Goal: Navigation & Orientation: Find specific page/section

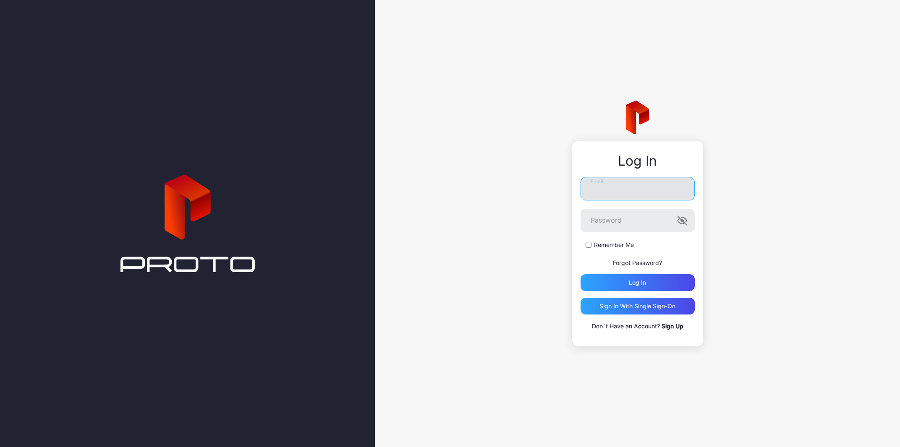
click at [649, 195] on input "Email" at bounding box center [637, 188] width 114 height 23
type input "**********"
click at [623, 278] on div "Log in" at bounding box center [637, 282] width 114 height 17
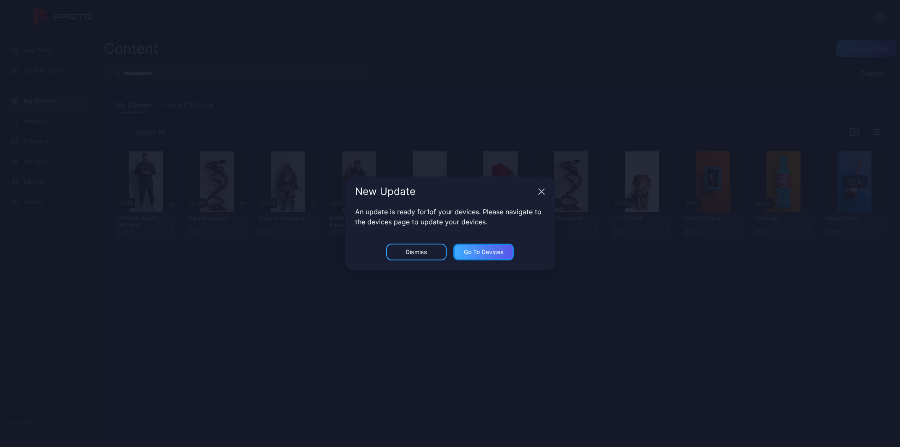
click at [472, 248] on div "Go to devices" at bounding box center [483, 252] width 60 height 17
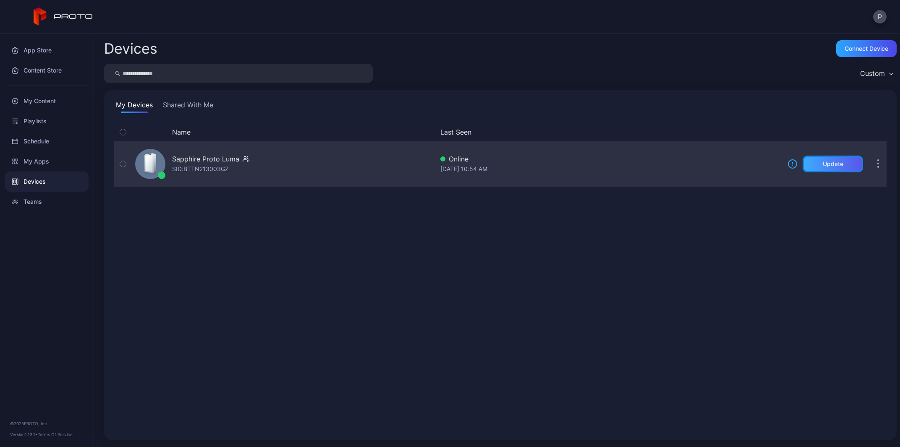
click at [808, 164] on div "Update" at bounding box center [832, 164] width 60 height 17
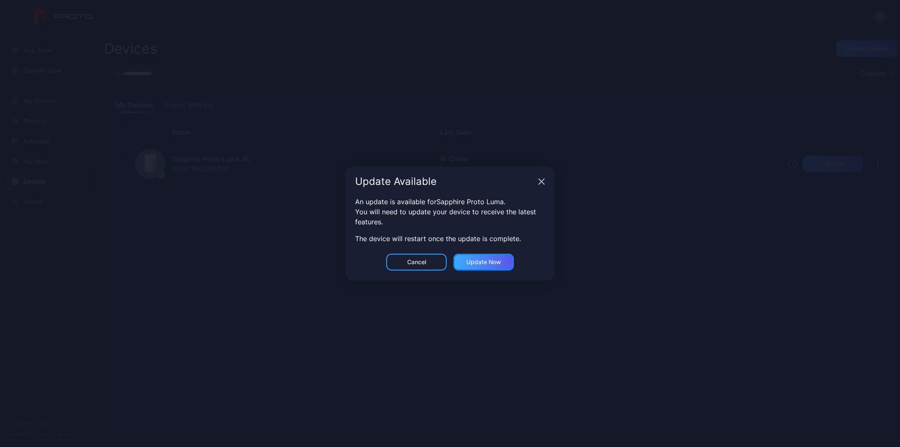
click at [501, 261] on div "Update now" at bounding box center [483, 262] width 35 height 7
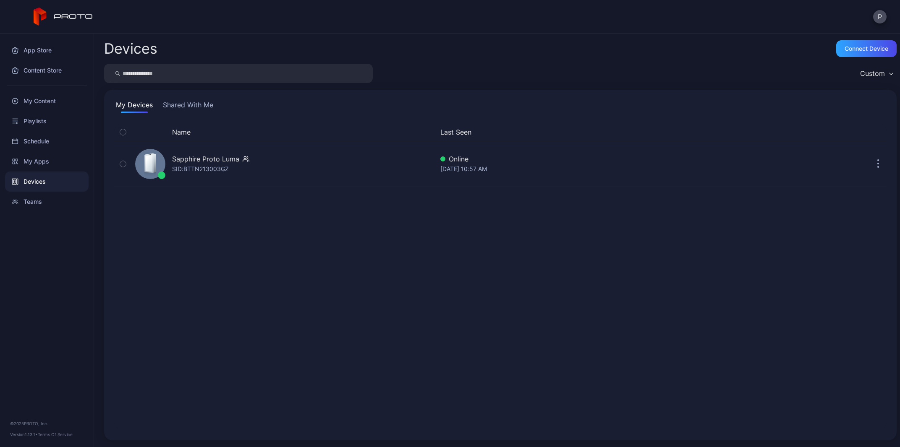
click at [294, 300] on div "Name Last Seen Sapphire Proto [PERSON_NAME]: BTTN213003GZ Online [DATE] 10:57 AM" at bounding box center [500, 276] width 772 height 307
click at [31, 162] on div "My Apps" at bounding box center [46, 161] width 83 height 20
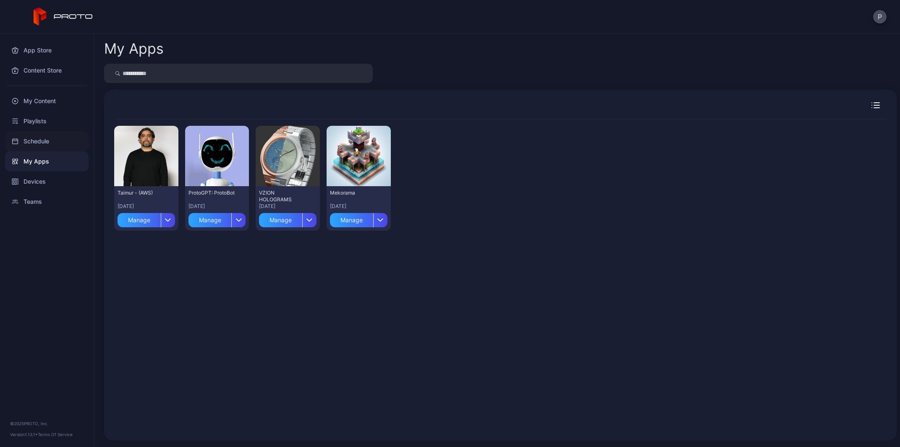
click at [33, 140] on div "Schedule" at bounding box center [46, 141] width 83 height 20
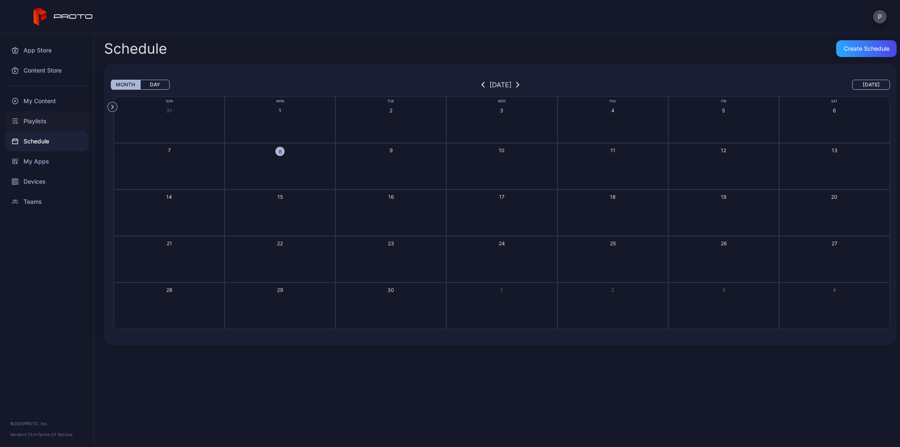
click at [40, 120] on div "Playlists" at bounding box center [46, 121] width 83 height 20
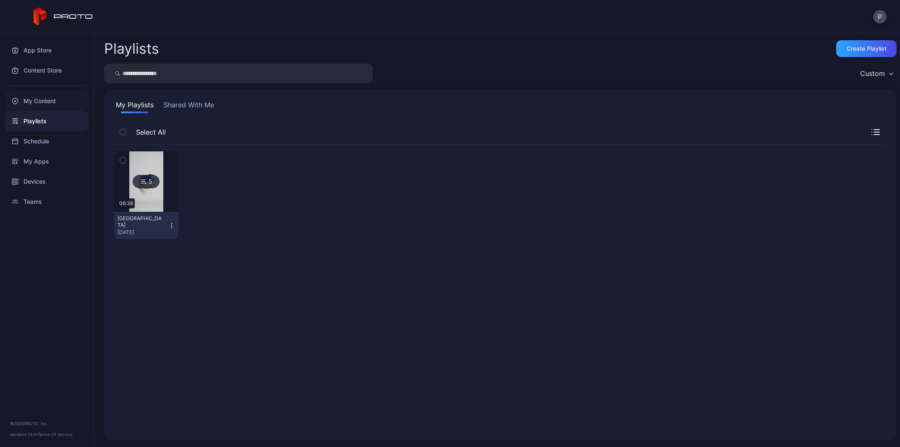
click at [41, 99] on div "My Content" at bounding box center [46, 101] width 83 height 20
